Goal: Transaction & Acquisition: Obtain resource

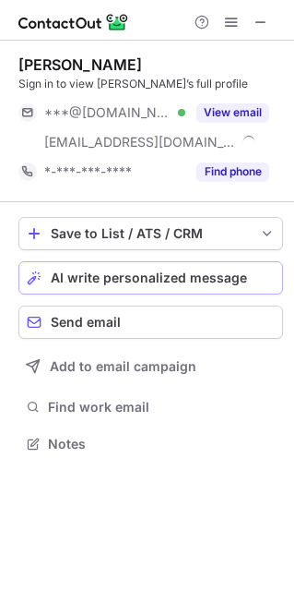
scroll to position [430, 294]
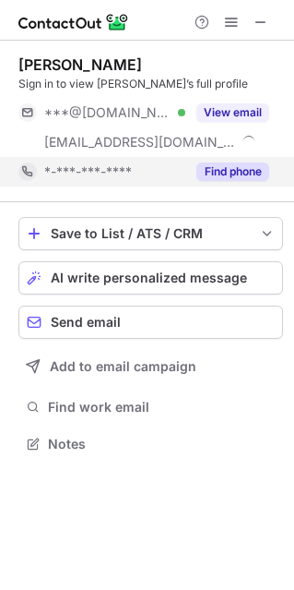
click at [213, 166] on button "Find phone" at bounding box center [233, 171] width 73 height 18
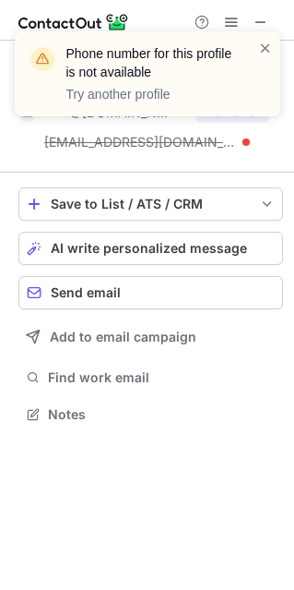
scroll to position [401, 294]
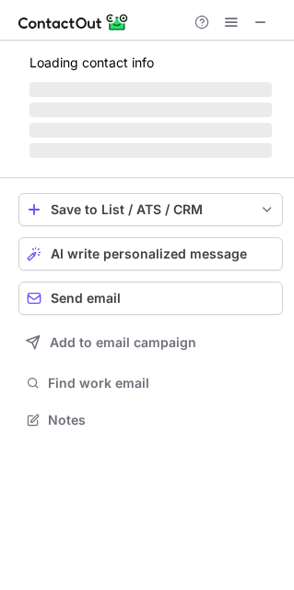
scroll to position [9, 9]
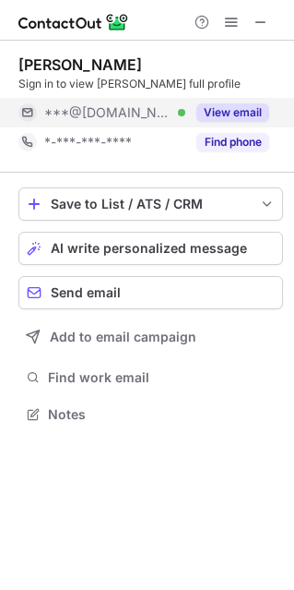
click at [242, 148] on button "Find phone" at bounding box center [233, 142] width 73 height 18
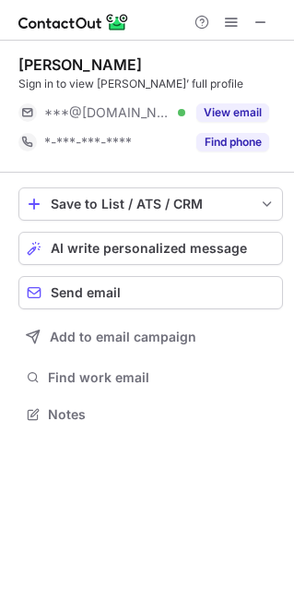
scroll to position [9, 9]
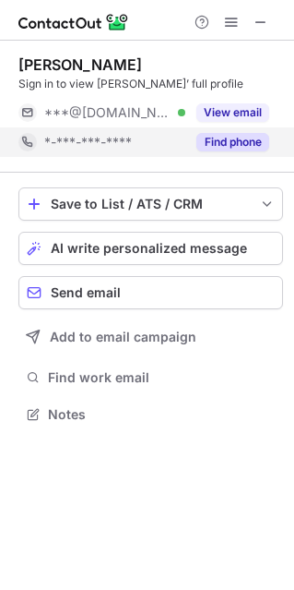
click at [214, 138] on button "Find phone" at bounding box center [233, 142] width 73 height 18
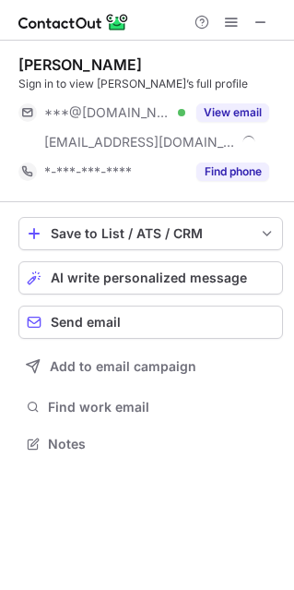
scroll to position [430, 294]
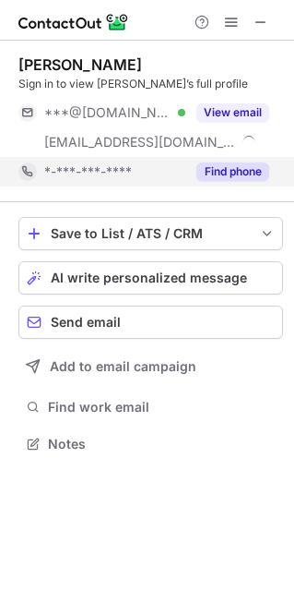
click at [234, 162] on button "Find phone" at bounding box center [233, 171] width 73 height 18
click at [232, 173] on div "*-***-***-****" at bounding box center [156, 171] width 225 height 17
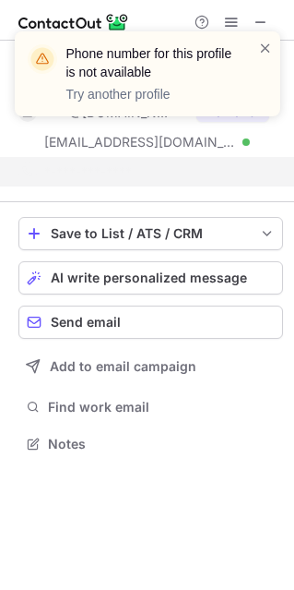
scroll to position [401, 294]
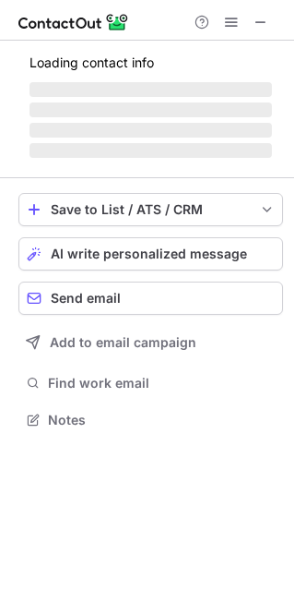
scroll to position [430, 294]
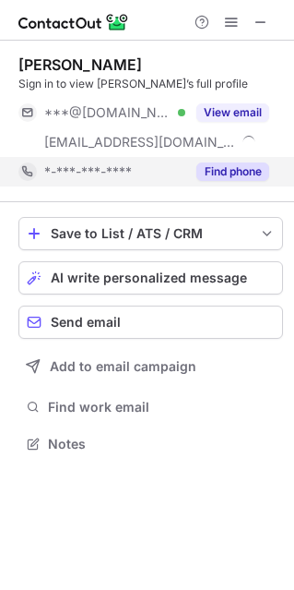
click at [227, 173] on button "Find phone" at bounding box center [233, 171] width 73 height 18
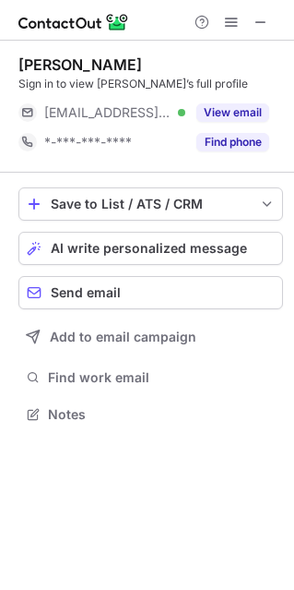
scroll to position [9, 9]
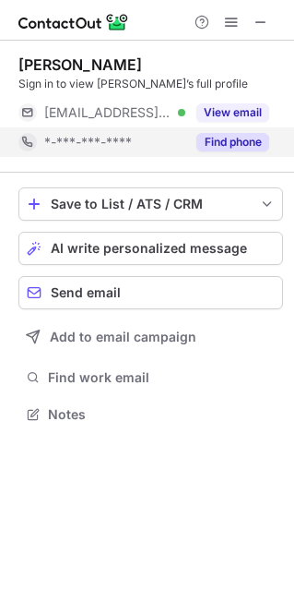
click at [241, 146] on button "Find phone" at bounding box center [233, 142] width 73 height 18
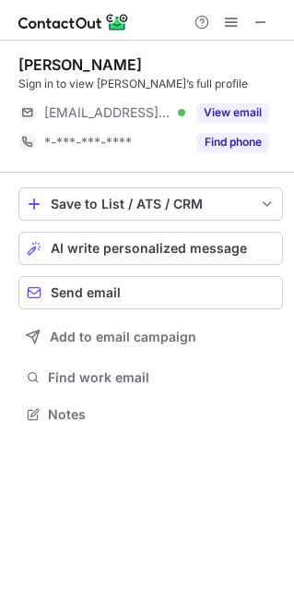
scroll to position [9, 9]
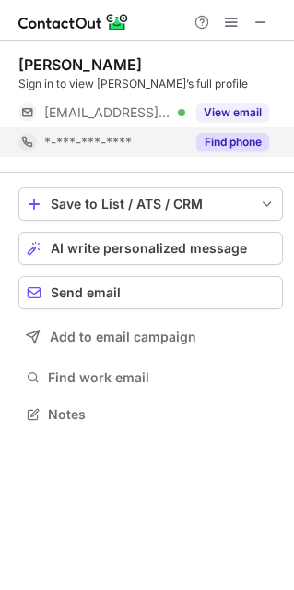
click at [221, 144] on button "Find phone" at bounding box center [233, 142] width 73 height 18
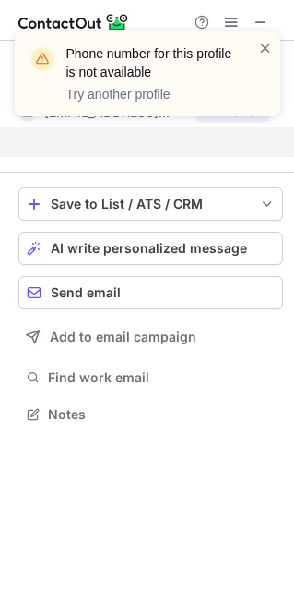
scroll to position [371, 294]
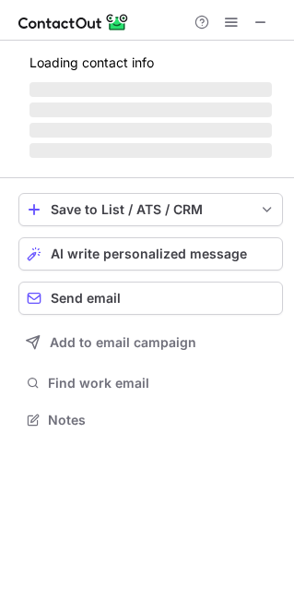
scroll to position [9, 9]
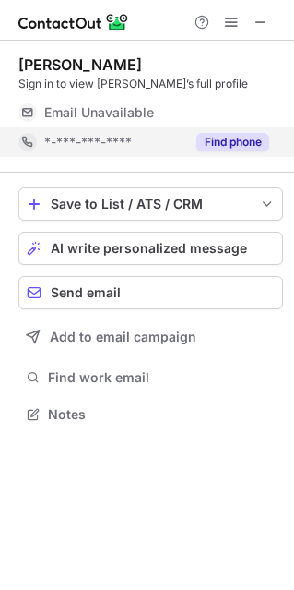
click at [233, 138] on button "Find phone" at bounding box center [233, 142] width 73 height 18
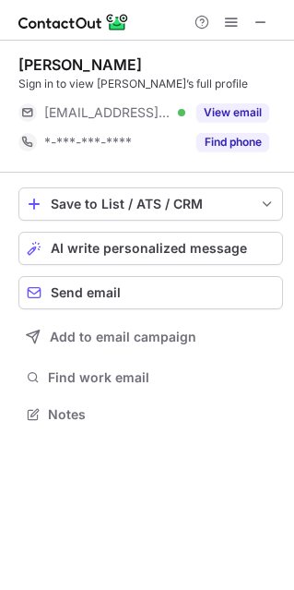
scroll to position [9, 9]
click at [227, 140] on button "Find phone" at bounding box center [233, 142] width 73 height 18
